Goal: Information Seeking & Learning: Learn about a topic

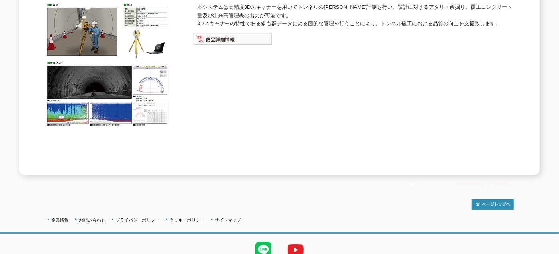
scroll to position [133, 0]
click at [216, 34] on img at bounding box center [232, 39] width 79 height 12
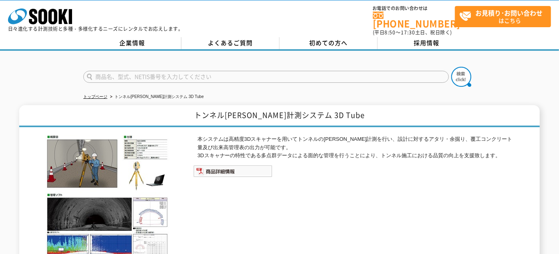
scroll to position [0, 0]
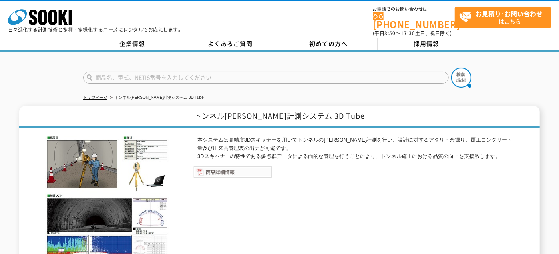
click at [209, 166] on img at bounding box center [232, 172] width 79 height 12
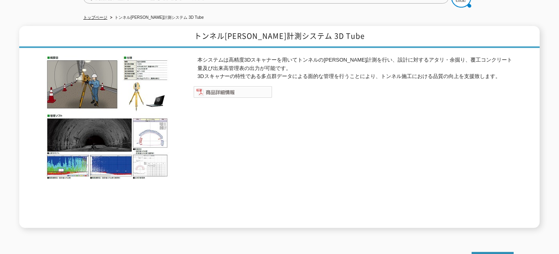
scroll to position [162, 0]
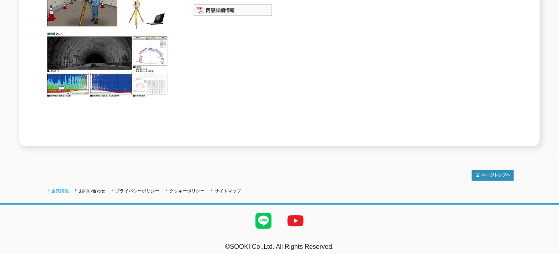
click at [62, 189] on link "企業情報" at bounding box center [60, 191] width 18 height 5
